Goal: Task Accomplishment & Management: Manage account settings

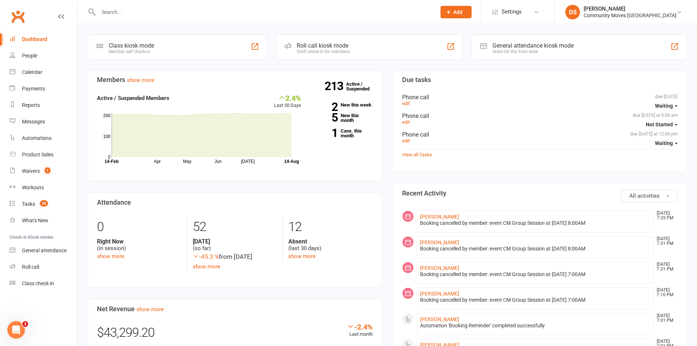
click at [111, 10] on input "text" at bounding box center [263, 12] width 335 height 10
click at [206, 14] on input "text" at bounding box center [263, 12] width 335 height 10
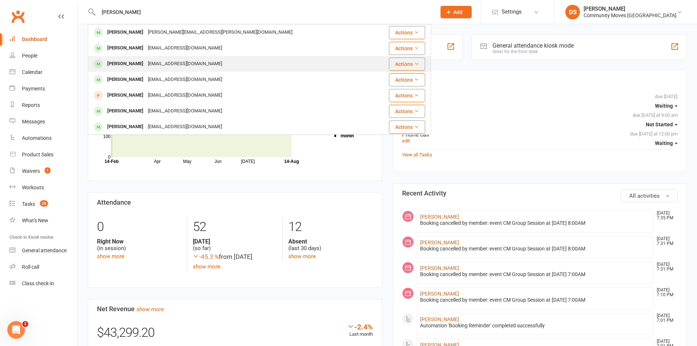
type input "[PERSON_NAME]"
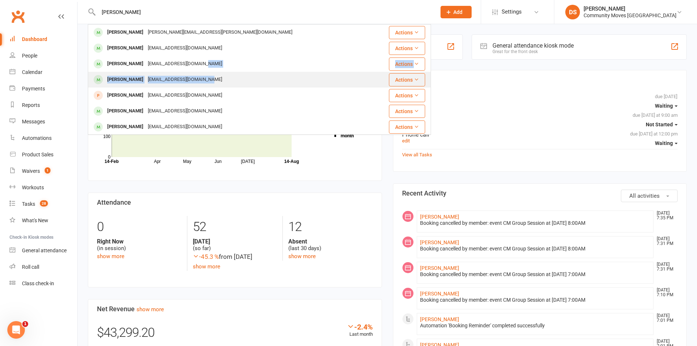
drag, startPoint x: 203, startPoint y: 70, endPoint x: 203, endPoint y: 77, distance: 6.6
click at [203, 77] on tbody "[PERSON_NAME] Paul [EMAIL_ADDRESS][PERSON_NAME][DOMAIN_NAME] Actions [PERSON_NA…" at bounding box center [259, 80] width 343 height 110
click at [203, 77] on div "[EMAIL_ADDRESS][DOMAIN_NAME]" at bounding box center [185, 79] width 79 height 11
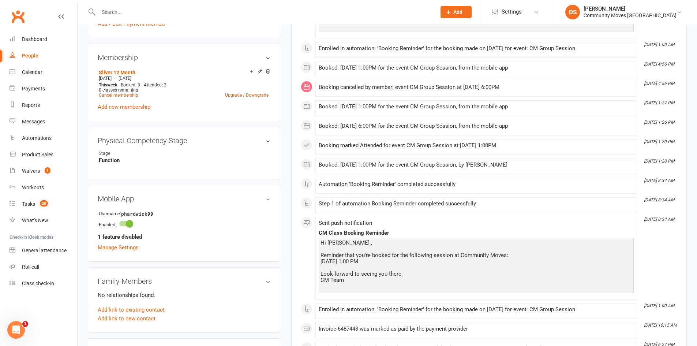
scroll to position [342, 0]
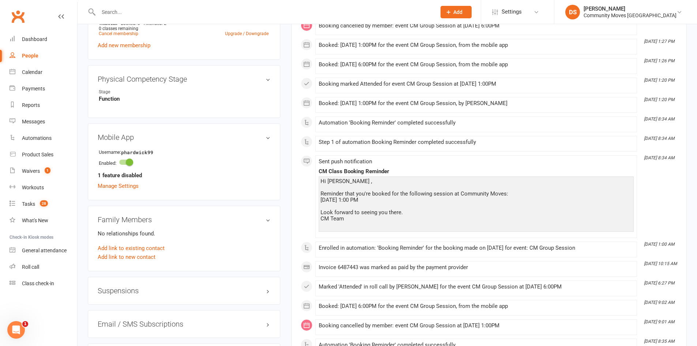
click at [135, 292] on h3 "Suspensions" at bounding box center [184, 291] width 173 height 8
click at [137, 308] on p "Show previous suspensions" at bounding box center [184, 304] width 173 height 9
click at [140, 305] on link "Show previous suspensions" at bounding box center [132, 304] width 68 height 7
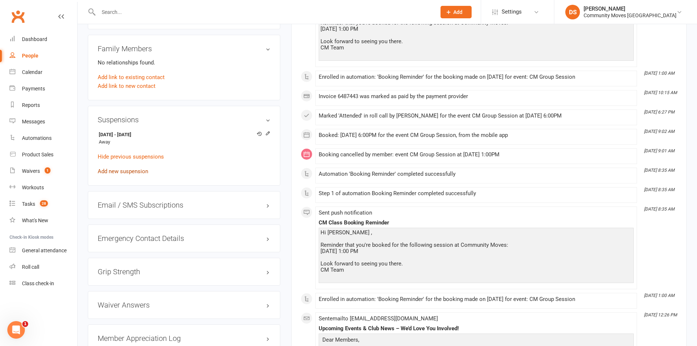
click at [134, 171] on link "Add new suspension" at bounding box center [123, 171] width 51 height 7
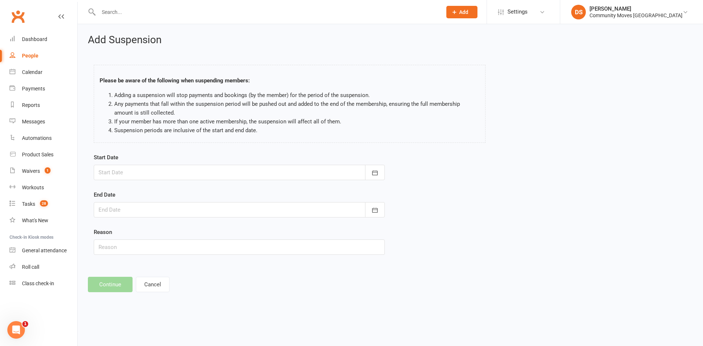
click at [135, 171] on div at bounding box center [239, 172] width 291 height 15
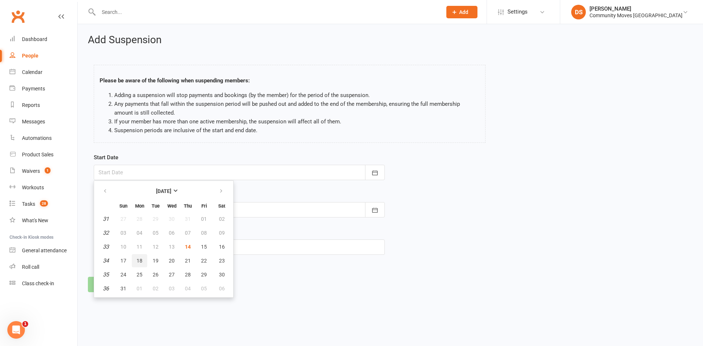
click at [142, 260] on button "18" at bounding box center [139, 260] width 15 height 13
type input "[DATE]"
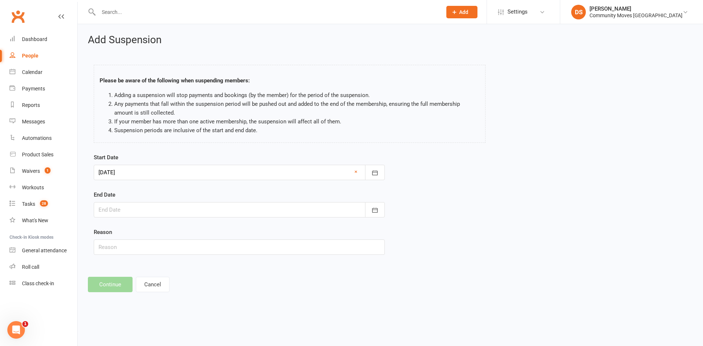
click at [148, 208] on div at bounding box center [239, 209] width 291 height 15
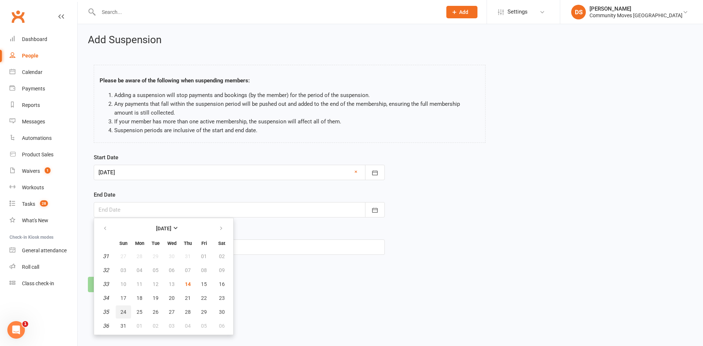
click at [122, 313] on span "24" at bounding box center [123, 312] width 6 height 6
type input "[DATE]"
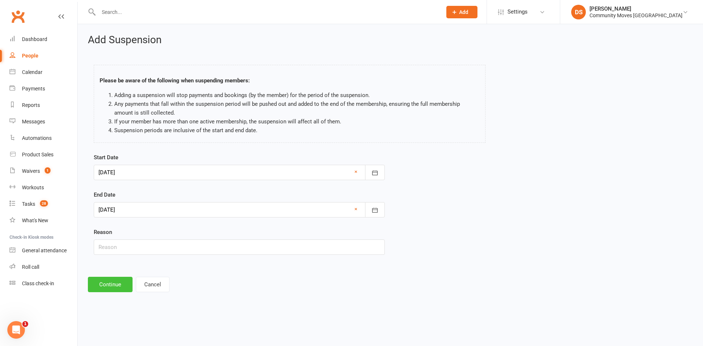
click at [108, 282] on button "Continue" at bounding box center [110, 284] width 45 height 15
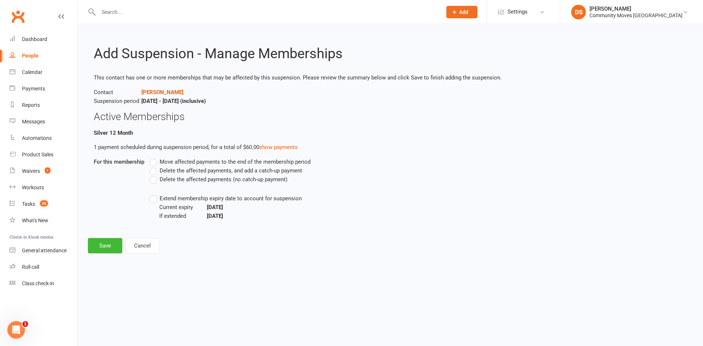
click at [190, 181] on span "Delete the affected payments (no catch-up payment)" at bounding box center [224, 179] width 128 height 8
click at [154, 175] on input "Delete the affected payments (no catch-up payment)" at bounding box center [152, 175] width 5 height 0
click at [95, 255] on div "Add Suspension - Manage Memberships This contact has one or more memberships th…" at bounding box center [390, 143] width 625 height 239
click at [104, 245] on button "Save" at bounding box center [105, 245] width 34 height 15
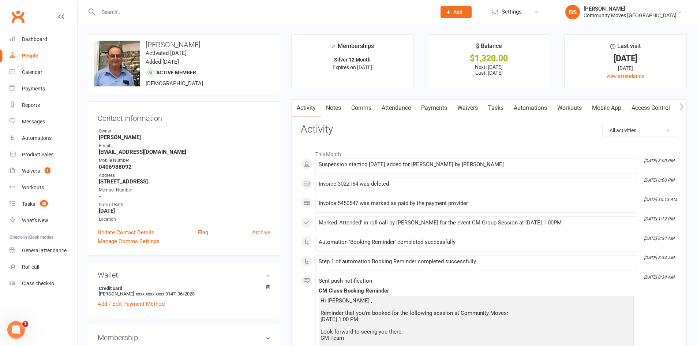
click at [173, 12] on input "text" at bounding box center [263, 12] width 335 height 10
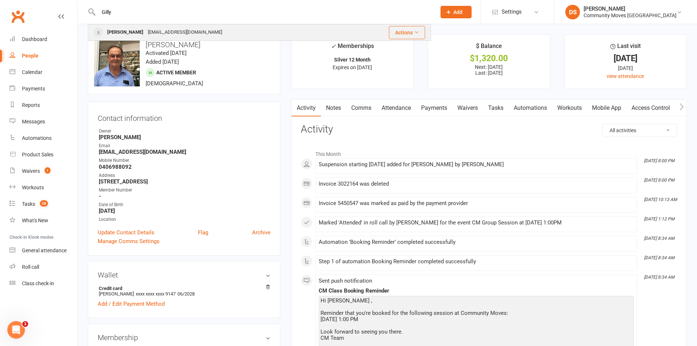
type input "Gilly"
click at [180, 36] on div "[PERSON_NAME] [EMAIL_ADDRESS][DOMAIN_NAME]" at bounding box center [220, 32] width 263 height 15
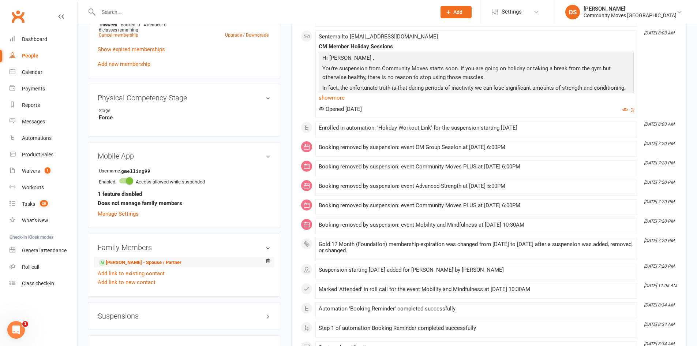
scroll to position [513, 0]
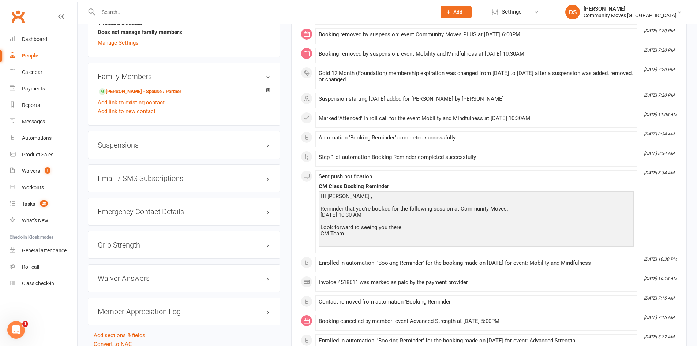
click at [144, 141] on h3 "Suspensions" at bounding box center [184, 145] width 173 height 8
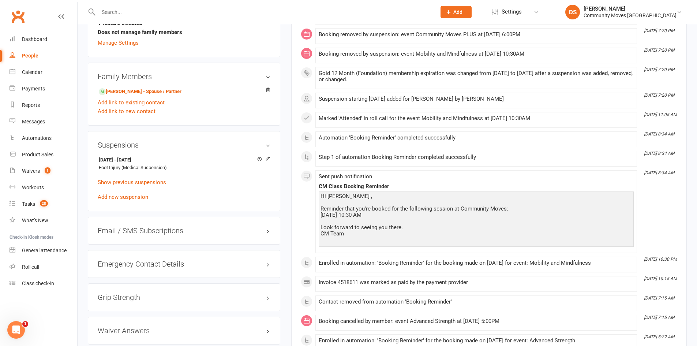
click at [135, 192] on div "[DATE] - [DATE] Foot Injury (Medical Suspension) Show previous suspensions Add …" at bounding box center [184, 177] width 173 height 47
click at [137, 185] on link "Show previous suspensions" at bounding box center [132, 182] width 68 height 7
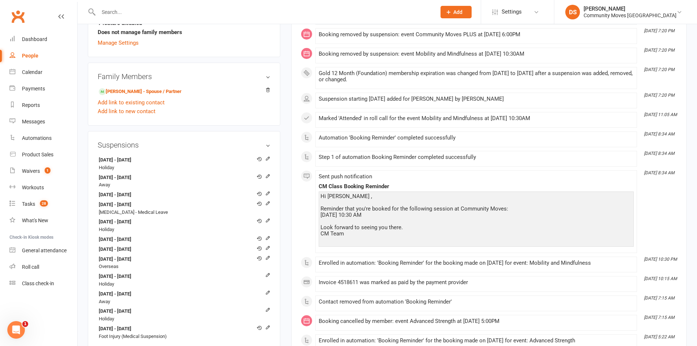
scroll to position [684, 0]
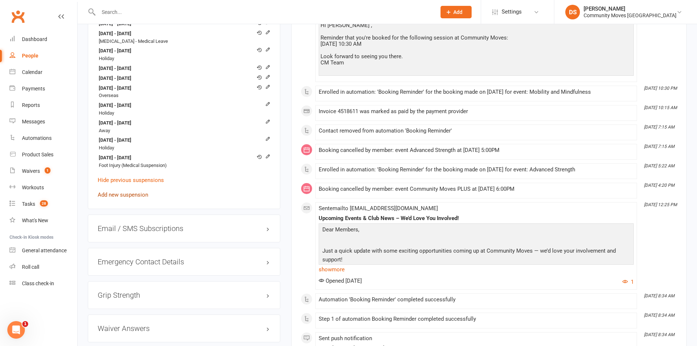
click at [135, 193] on link "Add new suspension" at bounding box center [123, 194] width 51 height 7
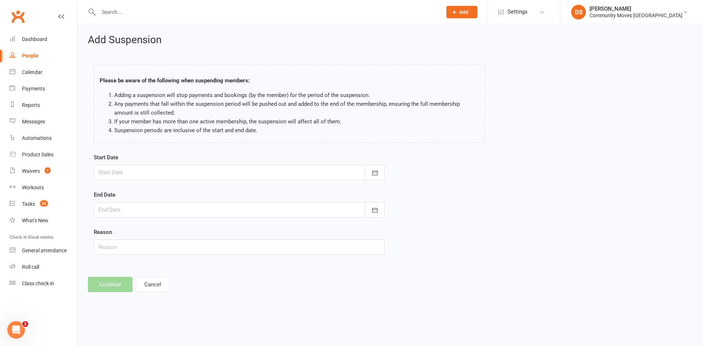
click at [137, 167] on div at bounding box center [239, 172] width 291 height 15
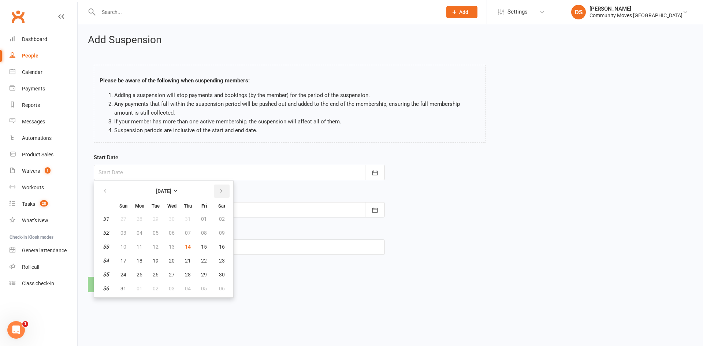
click at [221, 191] on icon "button" at bounding box center [221, 191] width 5 height 6
click at [137, 232] on span "08" at bounding box center [140, 233] width 6 height 6
type input "[DATE]"
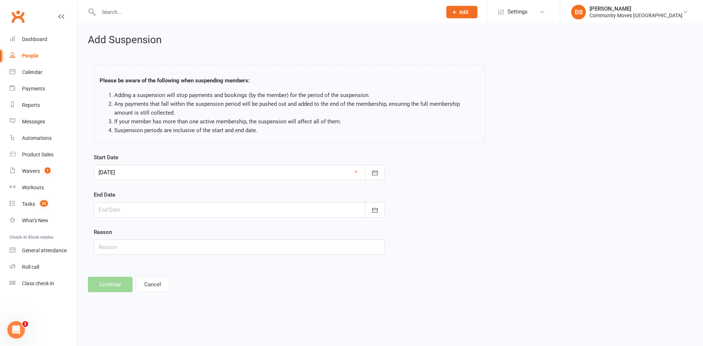
click at [143, 213] on div at bounding box center [239, 209] width 291 height 15
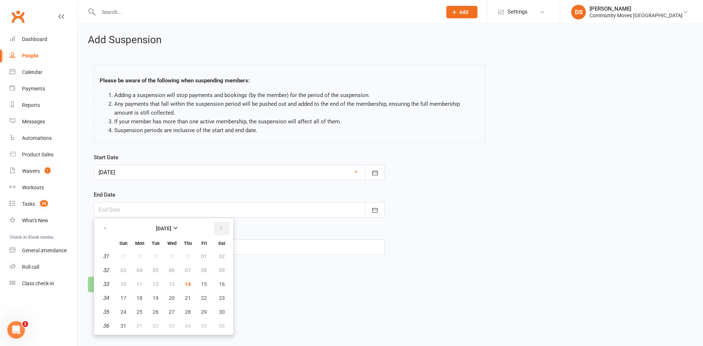
click at [221, 231] on icon "button" at bounding box center [221, 229] width 5 height 6
click at [122, 287] on span "14" at bounding box center [123, 284] width 6 height 6
type input "[DATE]"
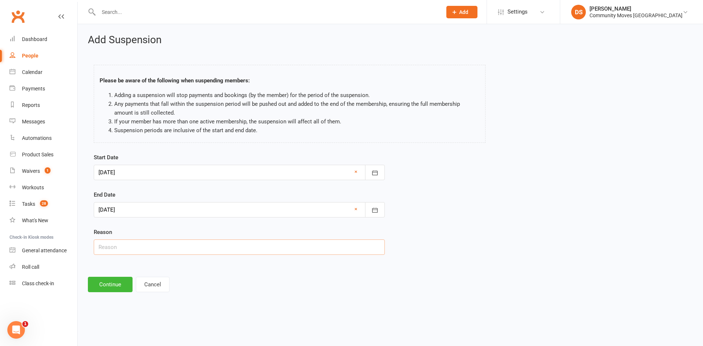
click at [128, 253] on input "text" at bounding box center [239, 246] width 291 height 15
type input "Away"
click at [120, 284] on button "Continue" at bounding box center [110, 284] width 45 height 15
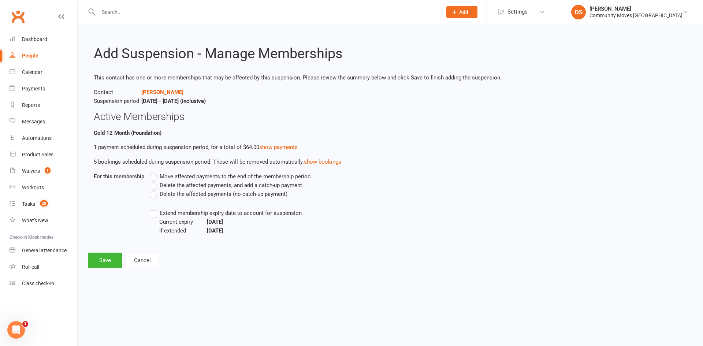
click at [206, 193] on span "Delete the affected payments (no catch-up payment)" at bounding box center [224, 194] width 128 height 8
click at [154, 190] on input "Delete the affected payments (no catch-up payment)" at bounding box center [152, 190] width 5 height 0
click at [100, 265] on button "Save" at bounding box center [105, 260] width 34 height 15
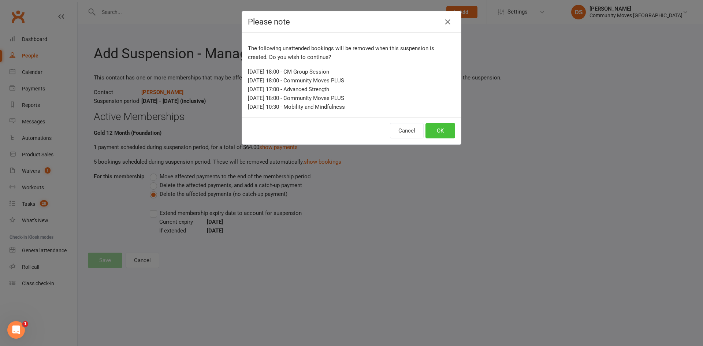
click at [429, 128] on button "OK" at bounding box center [440, 130] width 30 height 15
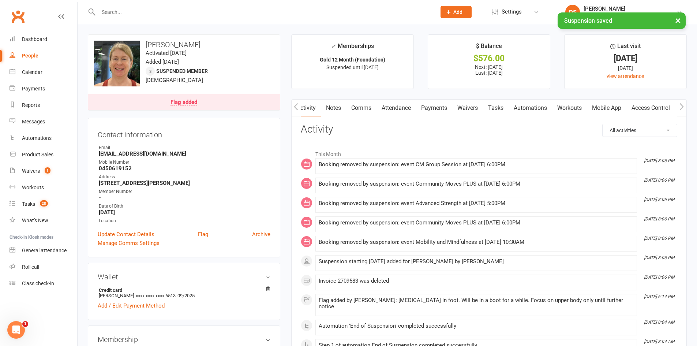
scroll to position [0, 1]
drag, startPoint x: 422, startPoint y: 103, endPoint x: 424, endPoint y: 107, distance: 4.6
click at [422, 104] on link "Payments" at bounding box center [434, 108] width 36 height 17
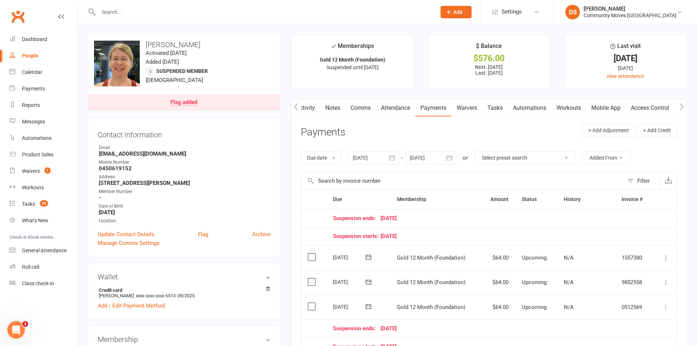
scroll to position [171, 0]
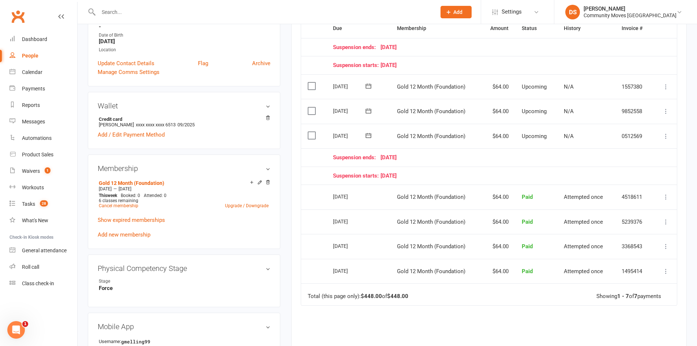
click at [663, 135] on icon at bounding box center [666, 136] width 7 height 7
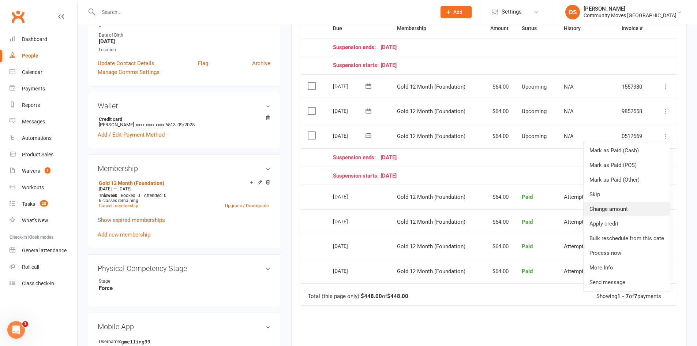
click at [600, 207] on link "Change amount" at bounding box center [627, 209] width 86 height 15
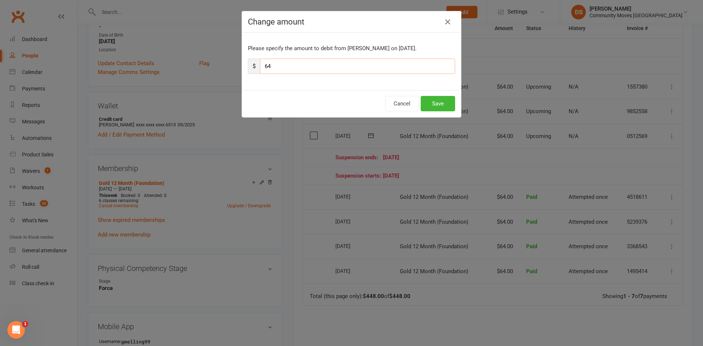
drag, startPoint x: 315, startPoint y: 70, endPoint x: 219, endPoint y: 62, distance: 95.9
click at [219, 64] on div "Change amount Please specify the amount to debit from [PERSON_NAME] on [DATE]. …" at bounding box center [351, 173] width 703 height 346
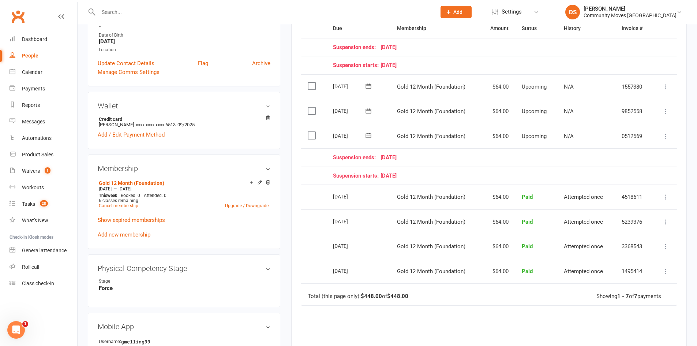
click at [666, 136] on icon at bounding box center [666, 136] width 7 height 7
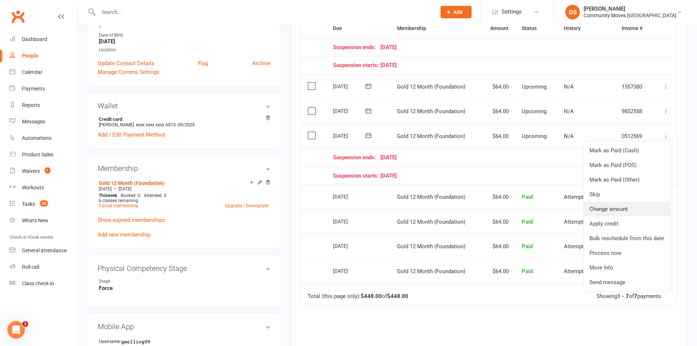
click at [601, 203] on link "Change amount" at bounding box center [627, 209] width 86 height 15
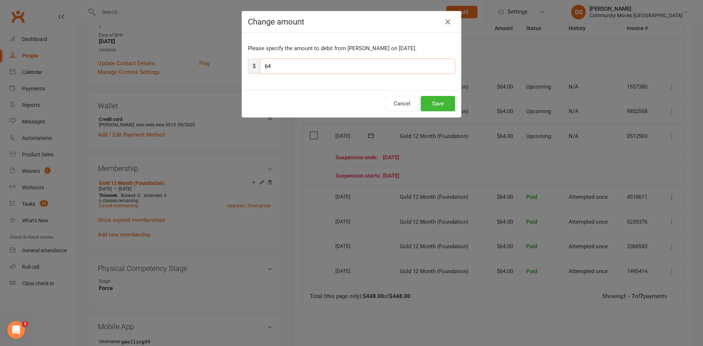
click at [318, 67] on input "64" at bounding box center [357, 66] width 195 height 15
type input "6"
type input "53"
click at [434, 109] on button "Save" at bounding box center [438, 103] width 34 height 15
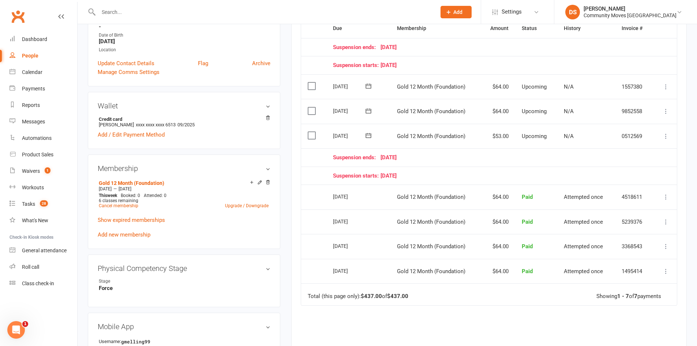
click at [665, 112] on icon at bounding box center [666, 111] width 7 height 7
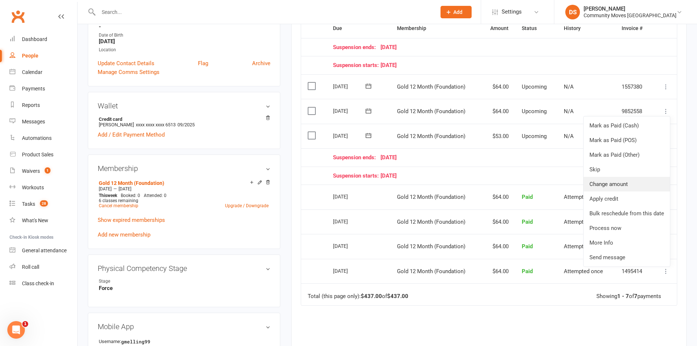
click at [621, 182] on link "Change amount" at bounding box center [627, 184] width 86 height 15
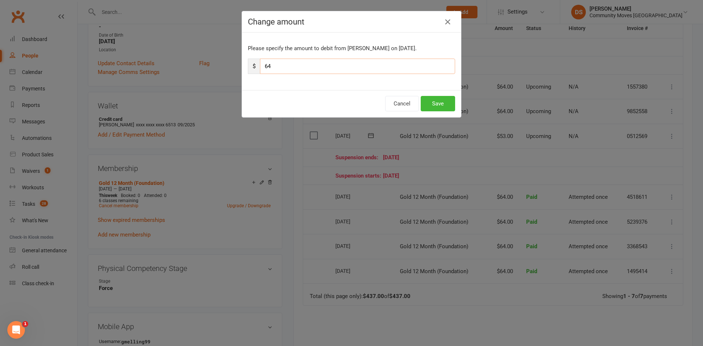
click at [333, 64] on input "64" at bounding box center [357, 66] width 195 height 15
type input "6"
type input "53"
click at [432, 106] on button "Save" at bounding box center [438, 103] width 34 height 15
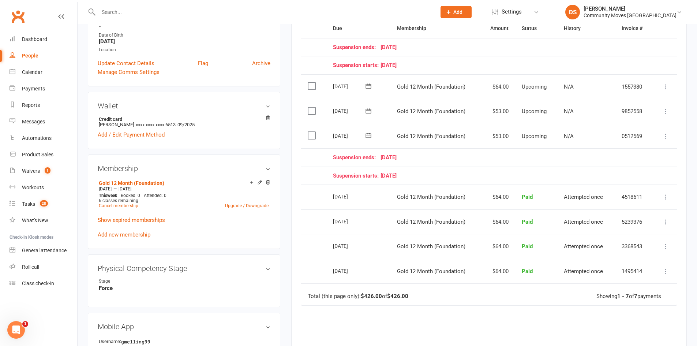
click at [666, 88] on icon at bounding box center [666, 86] width 7 height 7
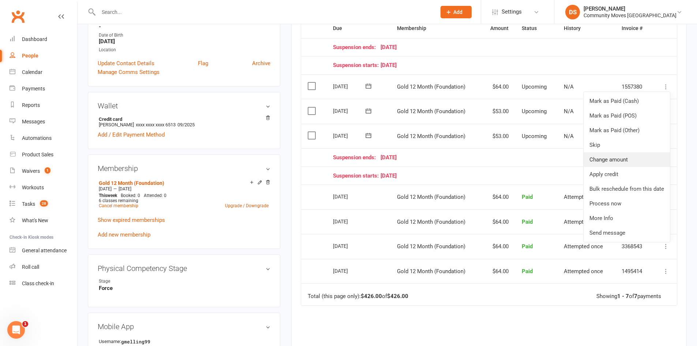
click at [625, 159] on link "Change amount" at bounding box center [627, 159] width 86 height 15
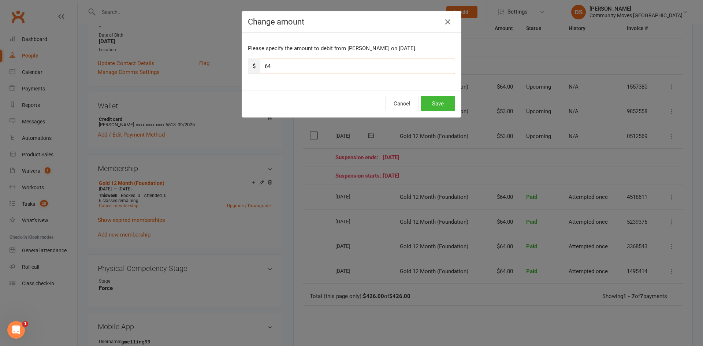
click at [336, 66] on input "64" at bounding box center [357, 66] width 195 height 15
type input "6"
type input "53"
click at [426, 102] on button "Save" at bounding box center [438, 103] width 34 height 15
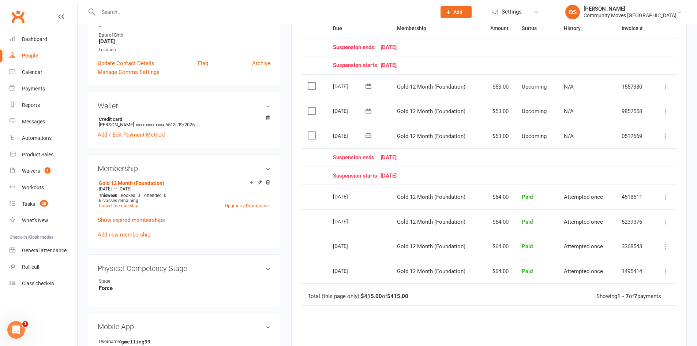
scroll to position [0, 0]
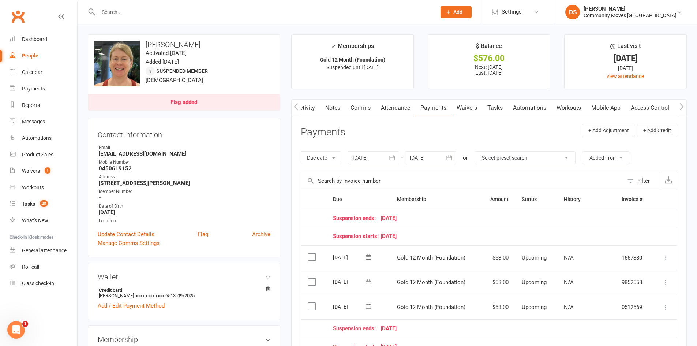
click at [391, 108] on link "Attendance" at bounding box center [396, 108] width 40 height 17
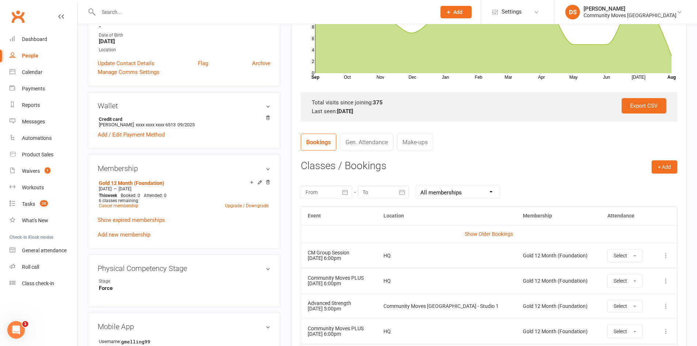
scroll to position [342, 0]
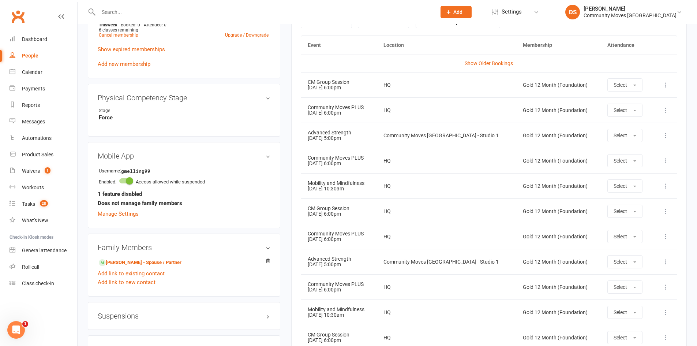
click at [668, 111] on icon at bounding box center [666, 110] width 7 height 7
click at [636, 155] on link "Remove booking" at bounding box center [634, 153] width 72 height 15
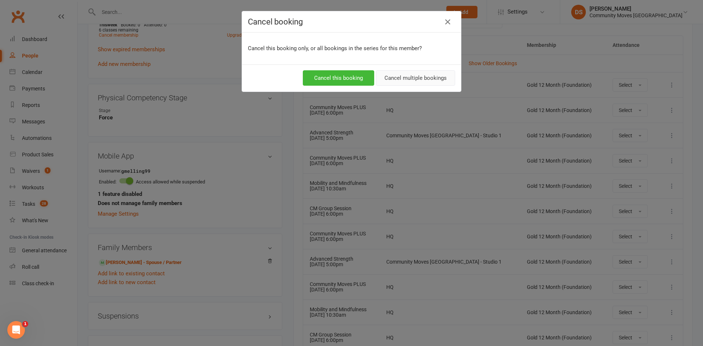
click at [396, 79] on button "Cancel multiple bookings" at bounding box center [415, 77] width 79 height 15
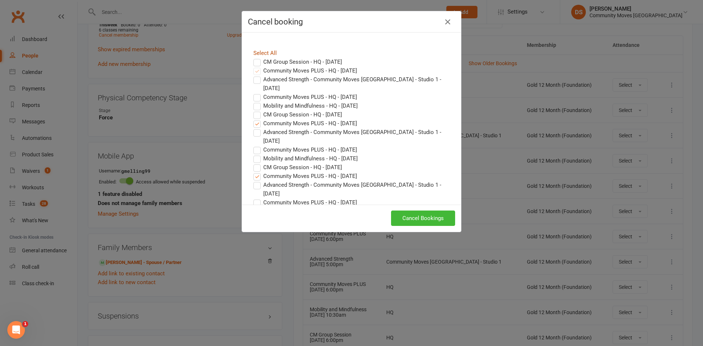
click at [267, 52] on link "Select All" at bounding box center [264, 53] width 23 height 7
click at [269, 53] on link "Select All" at bounding box center [264, 53] width 23 height 7
click at [254, 123] on label "Community Moves PLUS - HQ - [DATE]" at bounding box center [305, 123] width 104 height 9
click at [253, 119] on input "Community Moves PLUS - HQ - [DATE]" at bounding box center [250, 119] width 5 height 0
click at [253, 176] on label "Community Moves PLUS - HQ - [DATE]" at bounding box center [305, 176] width 104 height 9
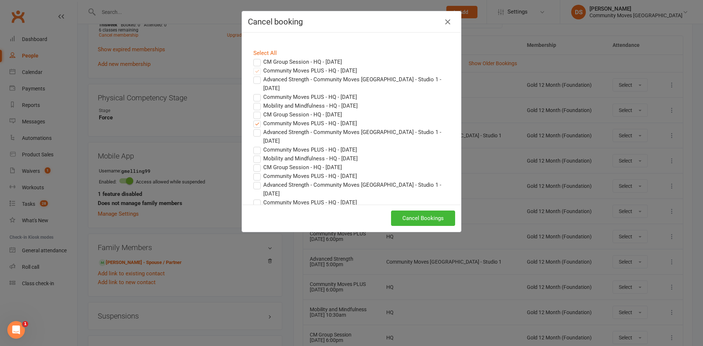
click at [250, 172] on input "Community Moves PLUS - HQ - [DATE]" at bounding box center [250, 172] width 5 height 0
click at [417, 221] on button "Cancel Bookings" at bounding box center [423, 218] width 64 height 15
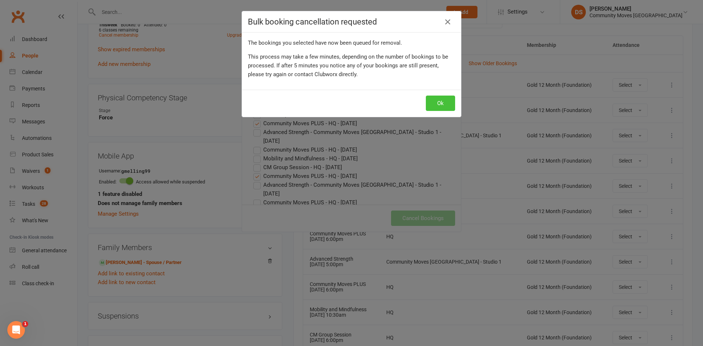
click at [430, 103] on button "Ok" at bounding box center [440, 103] width 29 height 15
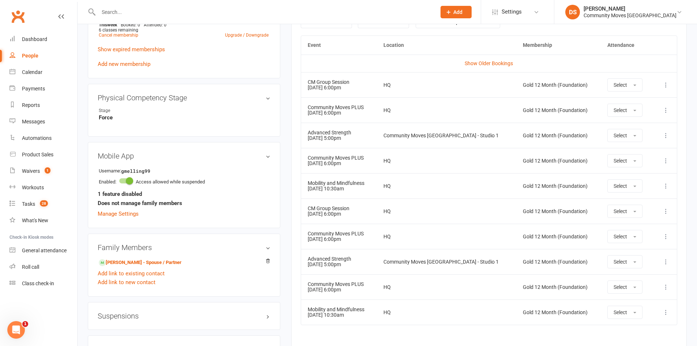
click at [667, 133] on icon at bounding box center [666, 135] width 7 height 7
click at [628, 179] on link "Remove booking" at bounding box center [634, 179] width 72 height 15
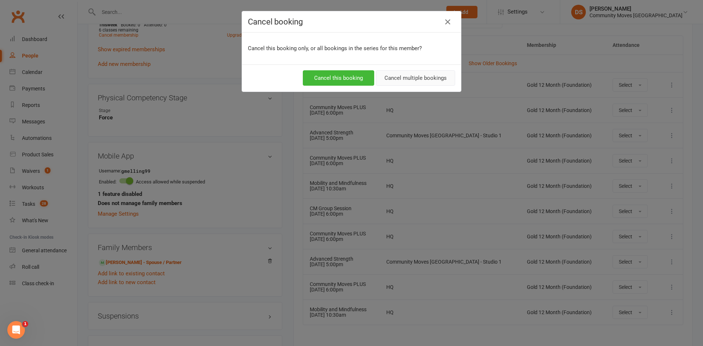
click at [405, 81] on button "Cancel multiple bookings" at bounding box center [415, 77] width 79 height 15
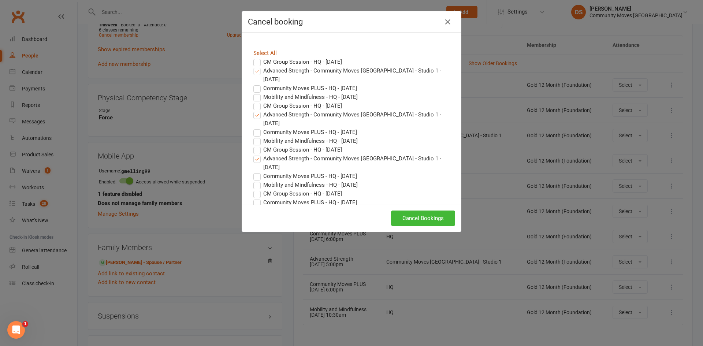
click at [263, 53] on link "Select All" at bounding box center [264, 53] width 23 height 7
click at [253, 115] on label "Advanced Strength - Community Moves [GEOGRAPHIC_DATA] - Studio 1 - [DATE]" at bounding box center [351, 119] width 196 height 18
click at [253, 110] on input "Advanced Strength - Community Moves [GEOGRAPHIC_DATA] - Studio 1 - [DATE]" at bounding box center [250, 110] width 5 height 0
click at [254, 159] on label "Advanced Strength - Community Moves [GEOGRAPHIC_DATA] - Studio 1 - [DATE]" at bounding box center [351, 163] width 196 height 18
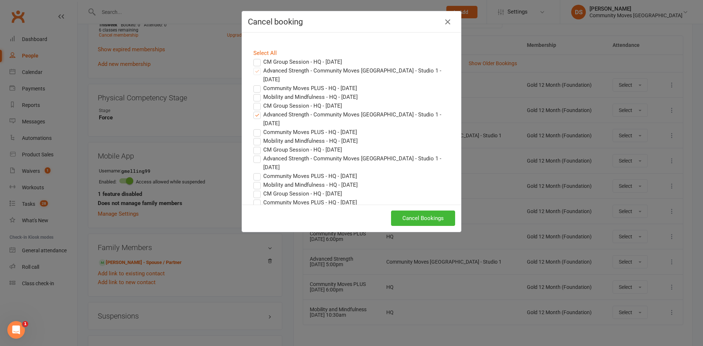
click at [253, 154] on input "Advanced Strength - Community Moves [GEOGRAPHIC_DATA] - Studio 1 - [DATE]" at bounding box center [250, 154] width 5 height 0
click at [416, 219] on button "Cancel Bookings" at bounding box center [423, 218] width 64 height 15
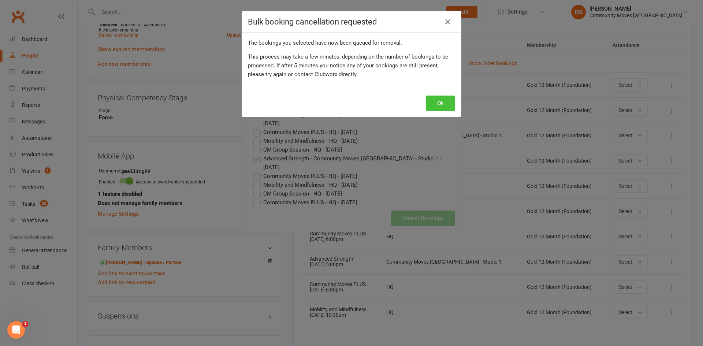
click at [439, 104] on button "Ok" at bounding box center [440, 103] width 29 height 15
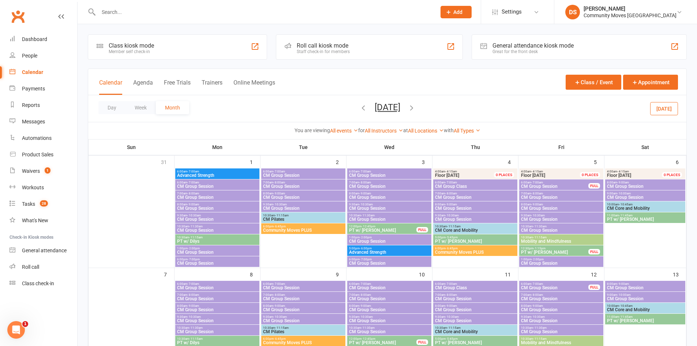
click at [360, 111] on icon "button" at bounding box center [364, 108] width 8 height 8
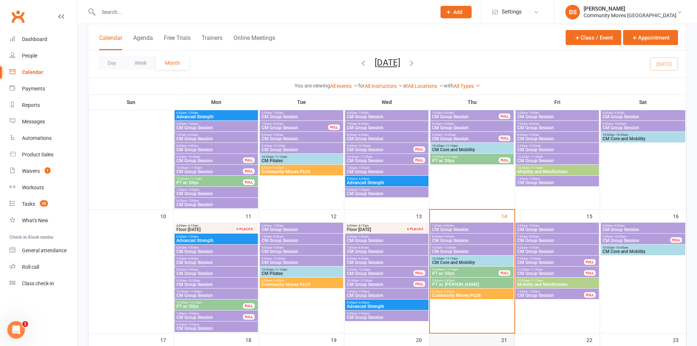
scroll to position [342, 0]
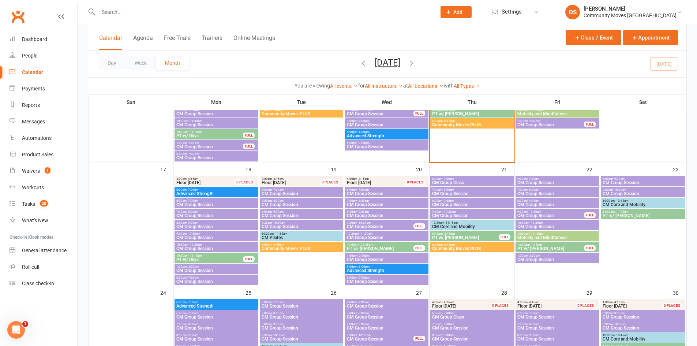
click at [450, 216] on span "CM Group Session" at bounding box center [472, 215] width 81 height 4
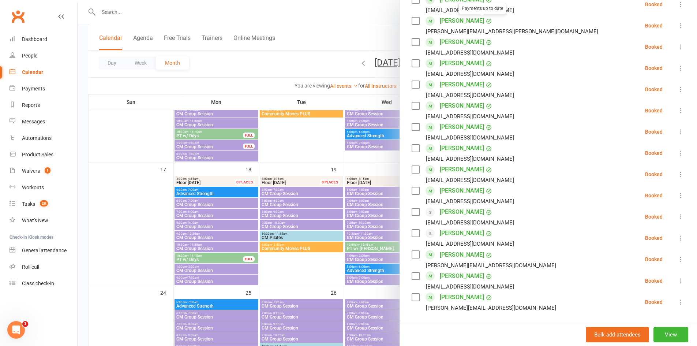
scroll to position [327, 0]
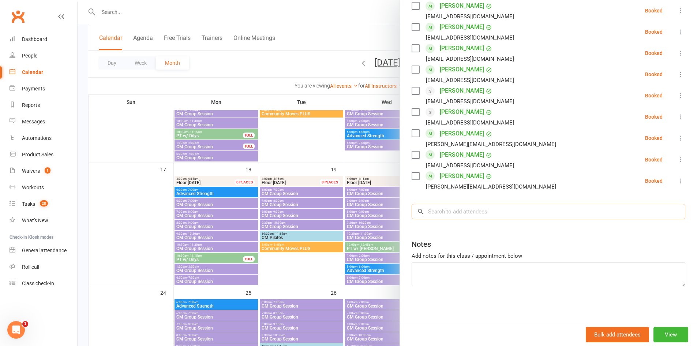
click at [475, 205] on input "search" at bounding box center [549, 211] width 274 height 15
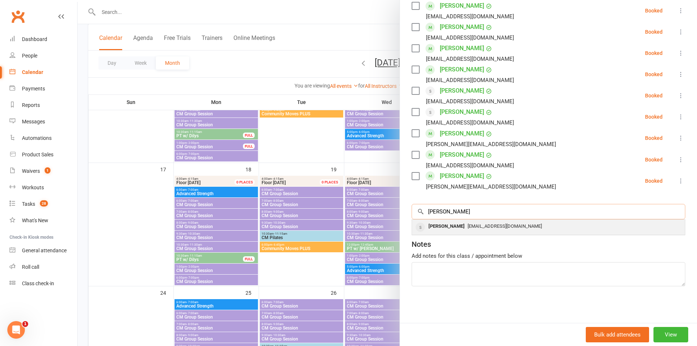
type input "gILL"
click at [479, 225] on span "[EMAIL_ADDRESS][DOMAIN_NAME]" at bounding box center [505, 225] width 74 height 5
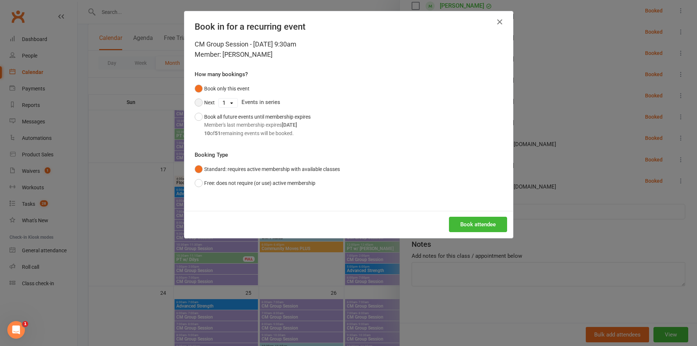
click at [197, 98] on button "Next" at bounding box center [205, 103] width 20 height 14
click at [219, 102] on select "1 2 3 4 5 6 7 8 9 10 11 12 13 14 15 16 17 18 19 20 21 22 23 24 25 26 27 28 29 3…" at bounding box center [228, 102] width 19 height 9
select select "2"
click at [219, 98] on select "1 2 3 4 5 6 7 8 9 10 11 12 13 14 15 16 17 18 19 20 21 22 23 24 25 26 27 28 29 3…" at bounding box center [228, 102] width 19 height 9
click at [465, 220] on button "Book attendee" at bounding box center [478, 224] width 58 height 15
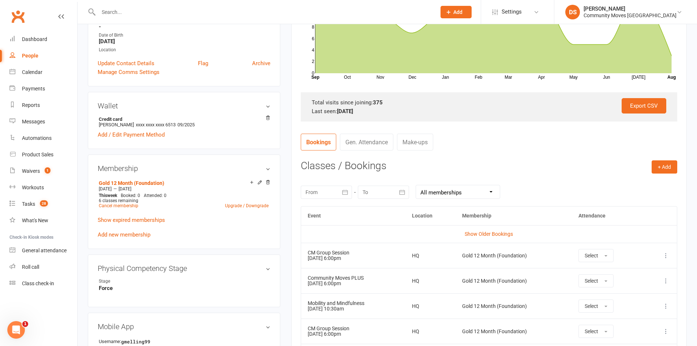
scroll to position [342, 0]
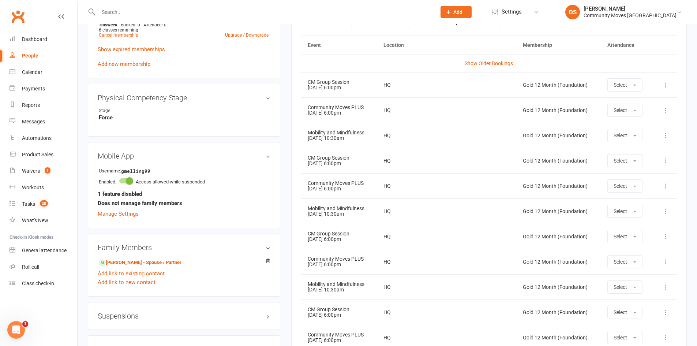
click at [667, 106] on button at bounding box center [666, 110] width 9 height 9
click at [637, 156] on link "Remove booking" at bounding box center [634, 153] width 72 height 15
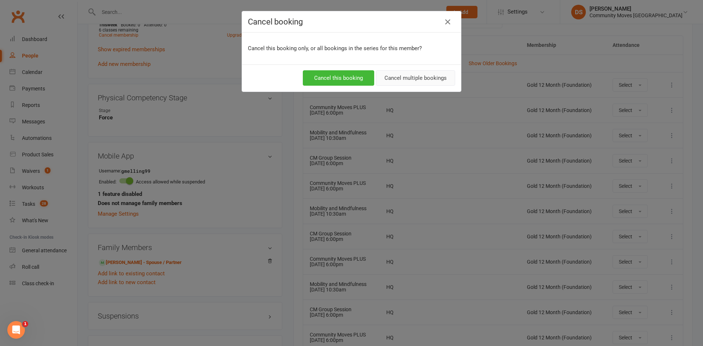
click at [386, 77] on button "Cancel multiple bookings" at bounding box center [415, 77] width 79 height 15
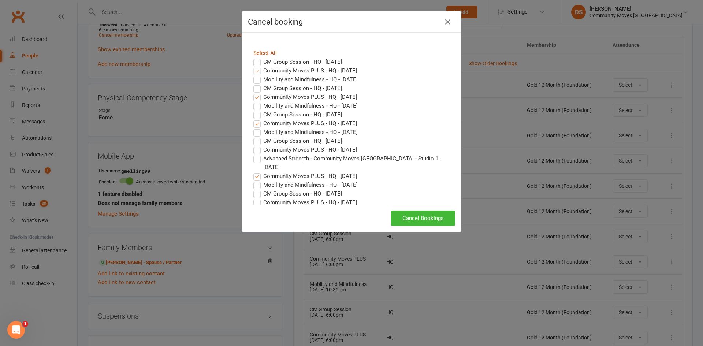
click at [265, 51] on link "Select All" at bounding box center [264, 53] width 23 height 7
click at [270, 53] on link "Select All" at bounding box center [264, 53] width 23 height 7
click at [263, 70] on label "Community Moves PLUS - HQ - [DATE]" at bounding box center [305, 70] width 104 height 9
click at [288, 96] on label "Community Moves PLUS - HQ - [DATE]" at bounding box center [305, 97] width 104 height 9
click at [253, 93] on input "Community Moves PLUS - HQ - [DATE]" at bounding box center [250, 93] width 5 height 0
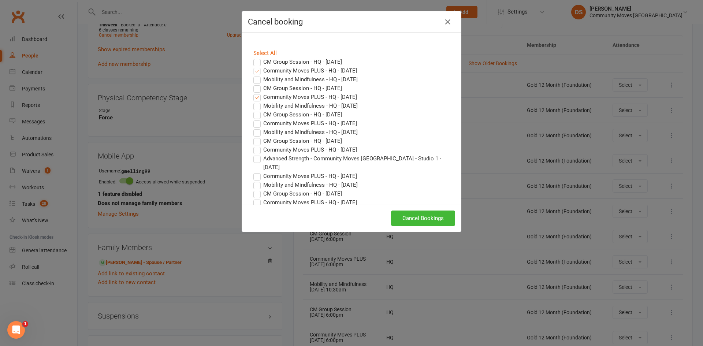
click at [301, 125] on label "Community Moves PLUS - HQ - [DATE]" at bounding box center [305, 123] width 104 height 9
click at [253, 119] on input "Community Moves PLUS - HQ - [DATE]" at bounding box center [250, 119] width 5 height 0
click at [426, 221] on button "Cancel Bookings" at bounding box center [423, 218] width 64 height 15
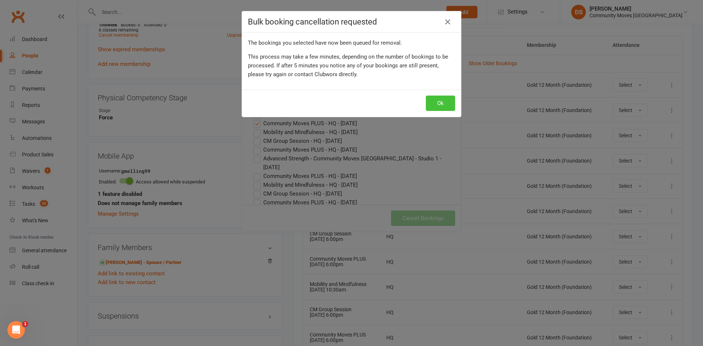
click at [444, 102] on button "Ok" at bounding box center [440, 103] width 29 height 15
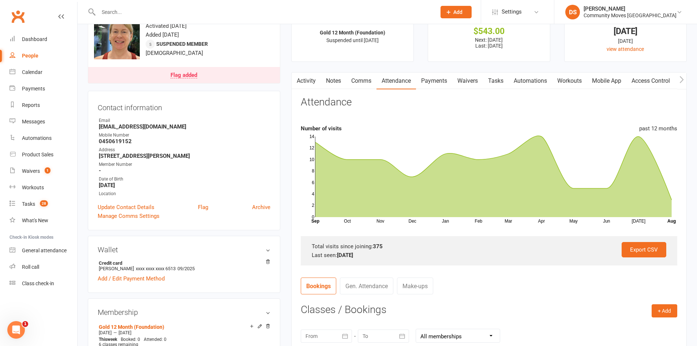
scroll to position [0, 0]
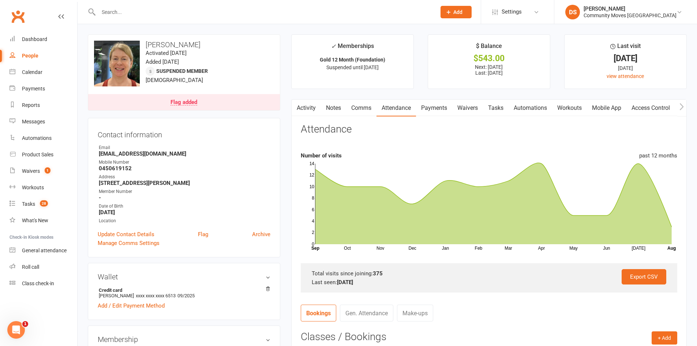
click at [439, 113] on link "Payments" at bounding box center [434, 108] width 36 height 17
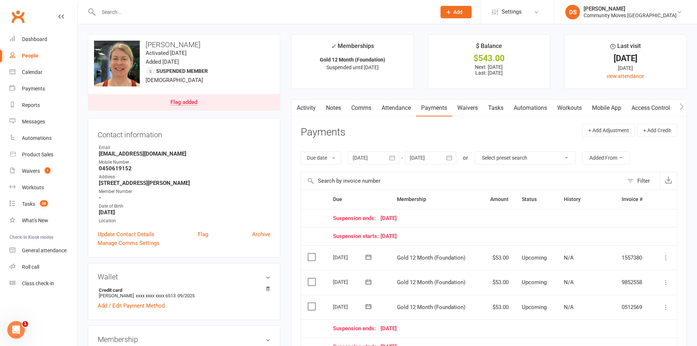
click at [404, 105] on link "Attendance" at bounding box center [397, 108] width 40 height 17
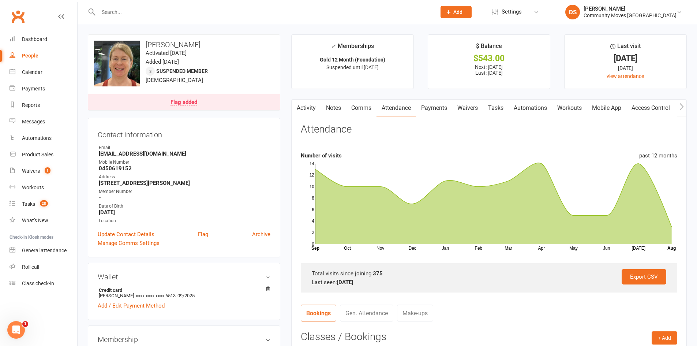
scroll to position [342, 0]
